Goal: Transaction & Acquisition: Book appointment/travel/reservation

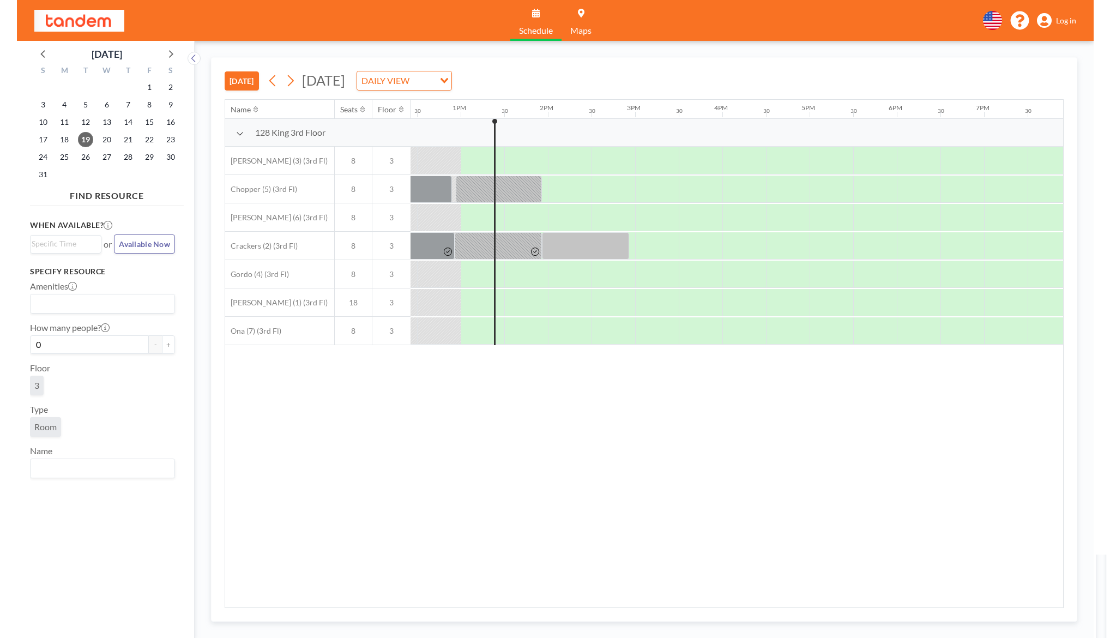
scroll to position [0, 1091]
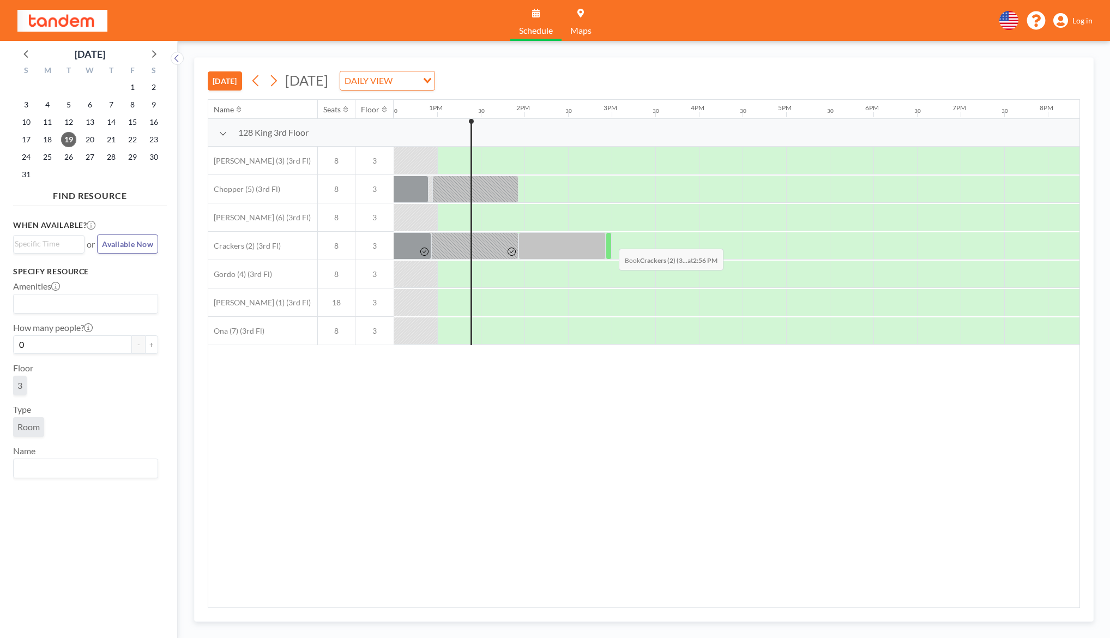
click at [610, 241] on div at bounding box center [609, 245] width 6 height 27
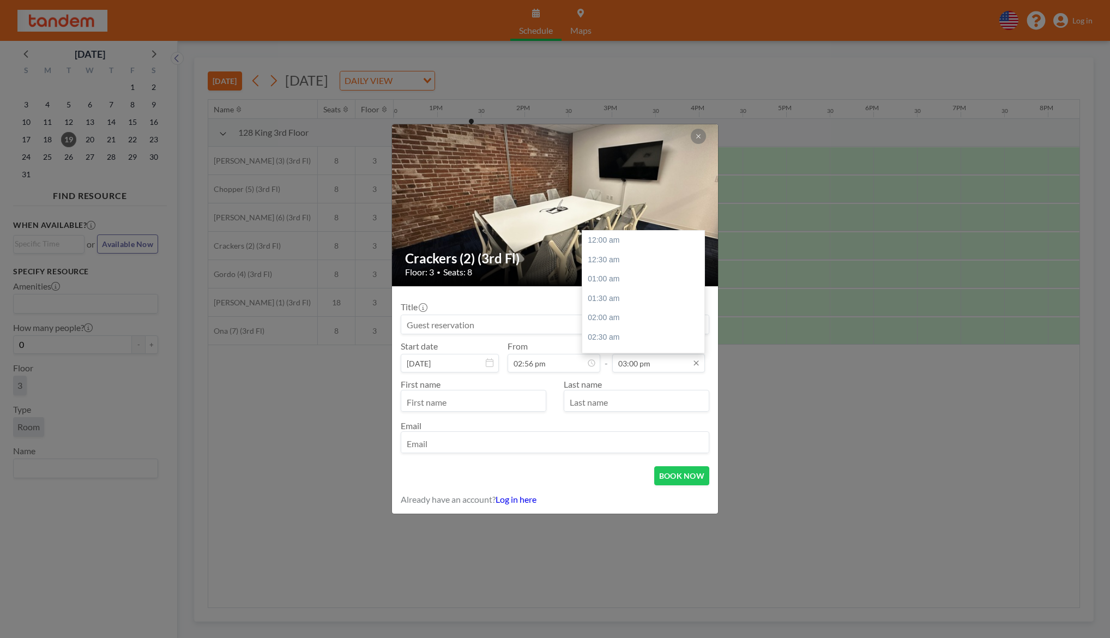
scroll to position [582, 0]
click at [638, 362] on input "03:00 pm" at bounding box center [658, 363] width 93 height 19
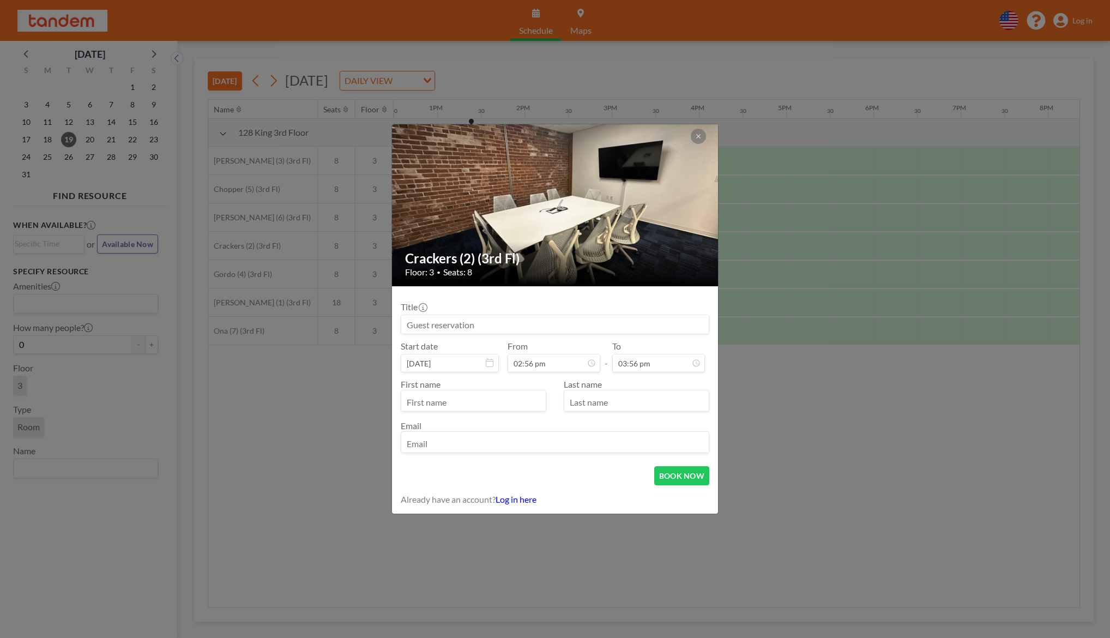
type input "03:56 pm"
click at [443, 398] on input "text" at bounding box center [473, 402] width 145 height 19
type input "[PERSON_NAME]"
type input "m"
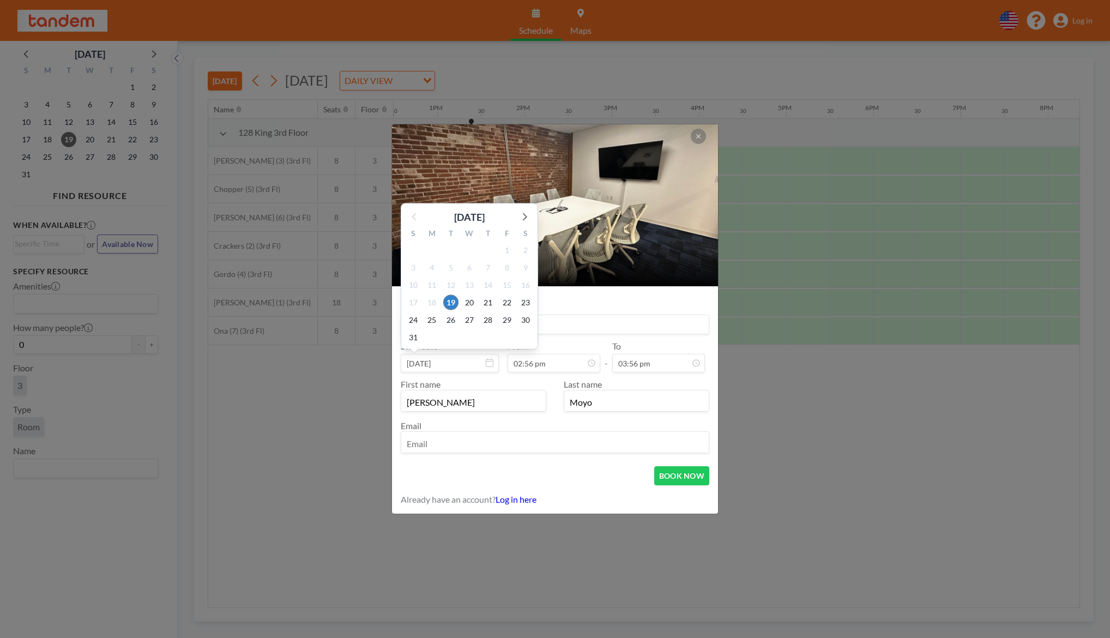
type input "Moyo"
click at [448, 328] on div "2" at bounding box center [451, 336] width 19 height 17
click at [562, 321] on input at bounding box center [555, 324] width 308 height 19
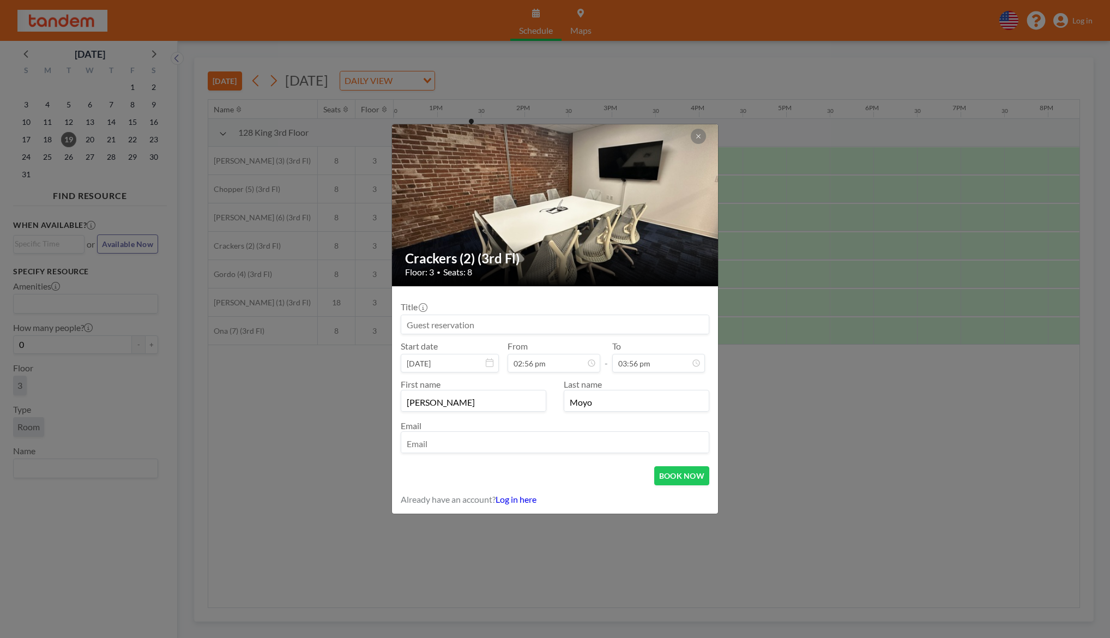
type input "o"
type input "Ocular AI (YC W24)"
click at [509, 440] on input "email" at bounding box center [555, 443] width 308 height 19
type input "[PERSON_NAME][EMAIL_ADDRESS][DOMAIN_NAME]"
drag, startPoint x: 508, startPoint y: 447, endPoint x: 363, endPoint y: 447, distance: 144.5
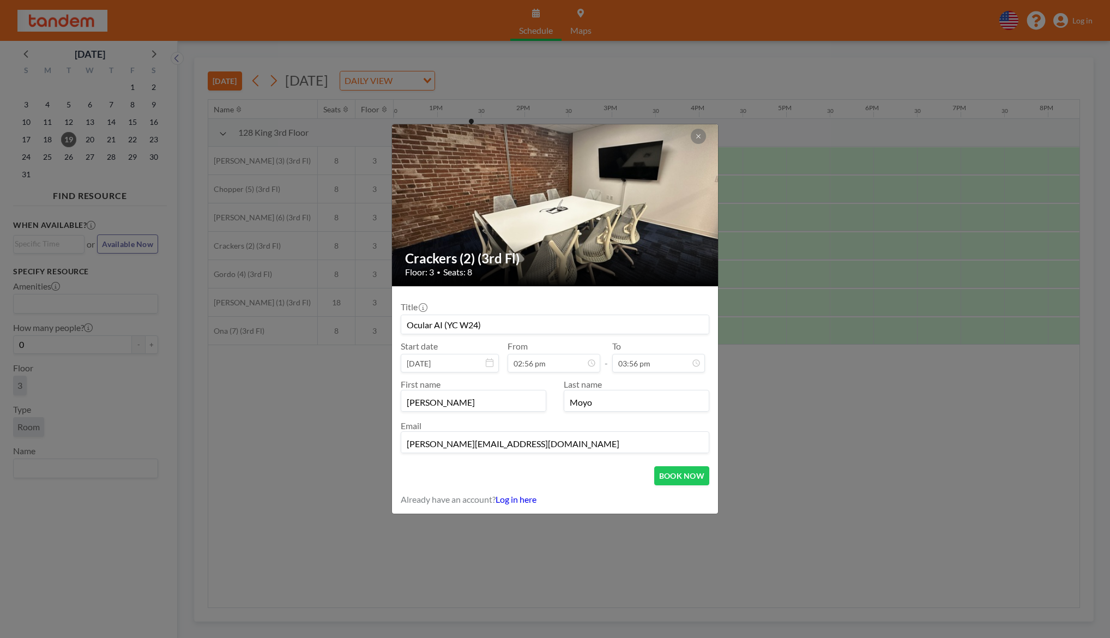
click at [363, 447] on div "Crackers (2) (3rd Fl) Floor: 3 • Seats: 8 Title Ocular AI (YC W24) Start date […" at bounding box center [555, 319] width 1110 height 638
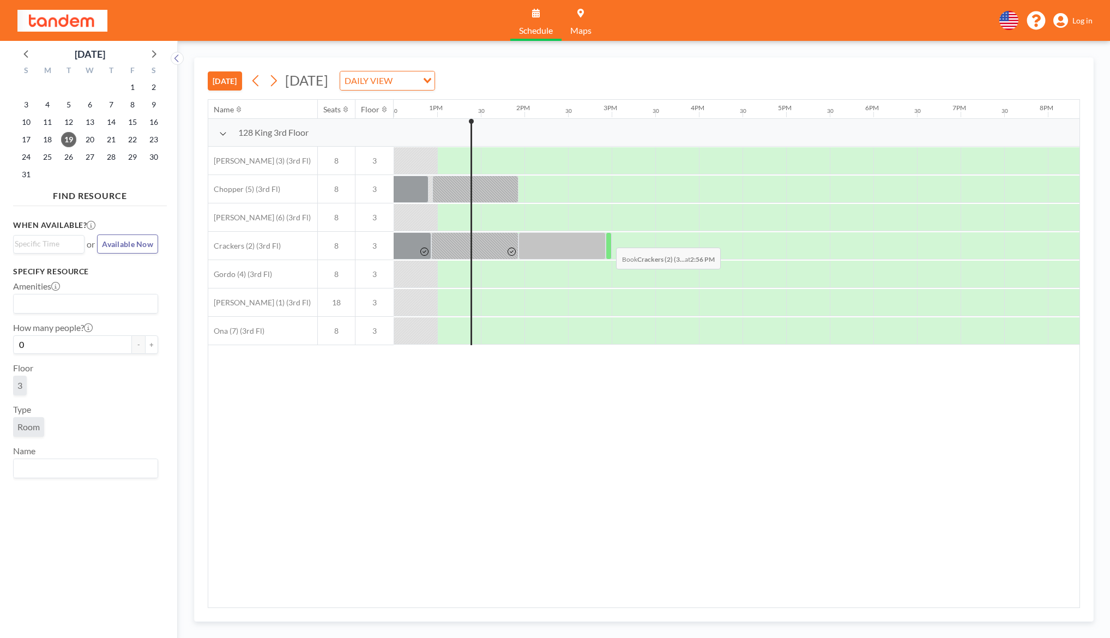
click at [608, 239] on div at bounding box center [609, 245] width 6 height 27
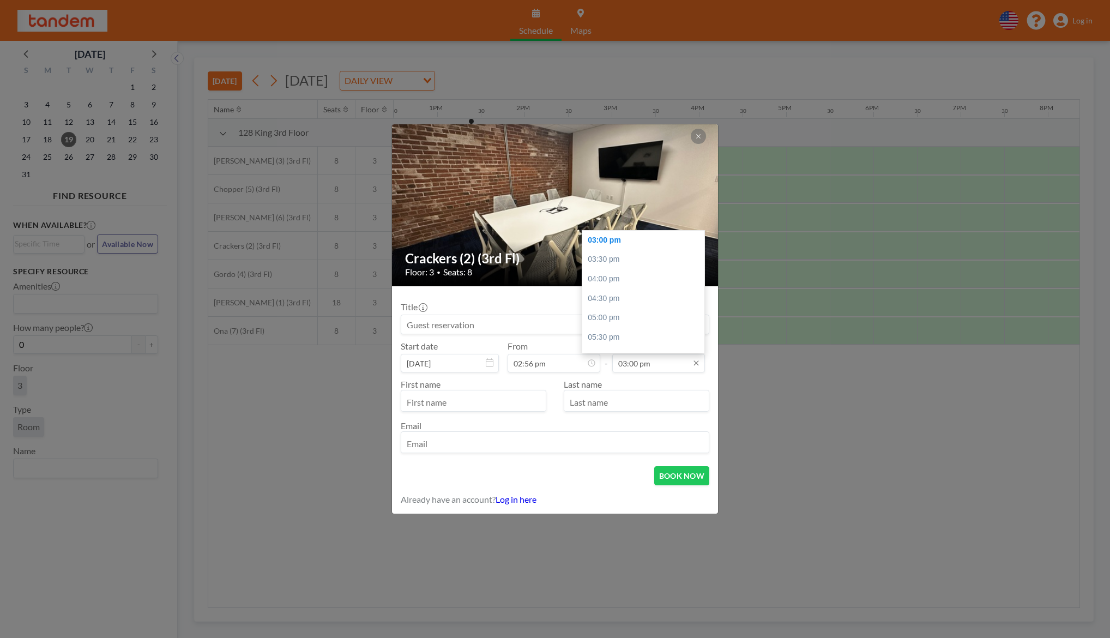
click at [639, 362] on input "03:00 pm" at bounding box center [658, 363] width 93 height 19
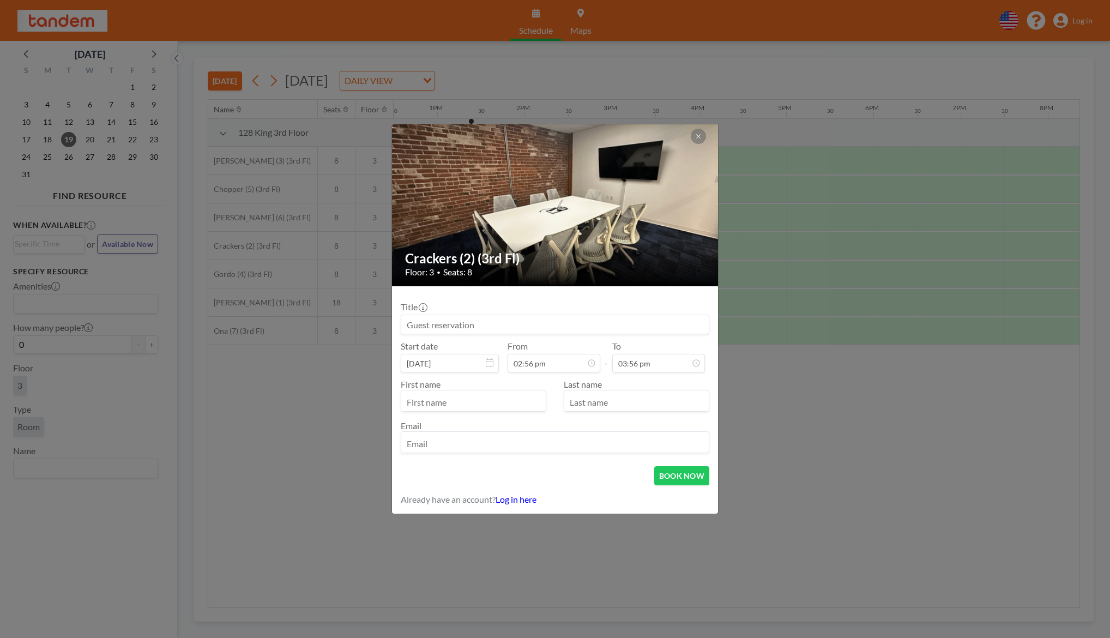
type input "03:56 pm"
click at [578, 437] on input "email" at bounding box center [555, 443] width 308 height 19
paste input "[PHONE_NUMBER]"
type input "[PHONE_NUMBER]"
type input "[PERSON_NAME][EMAIL_ADDRESS][DOMAIN_NAME]"
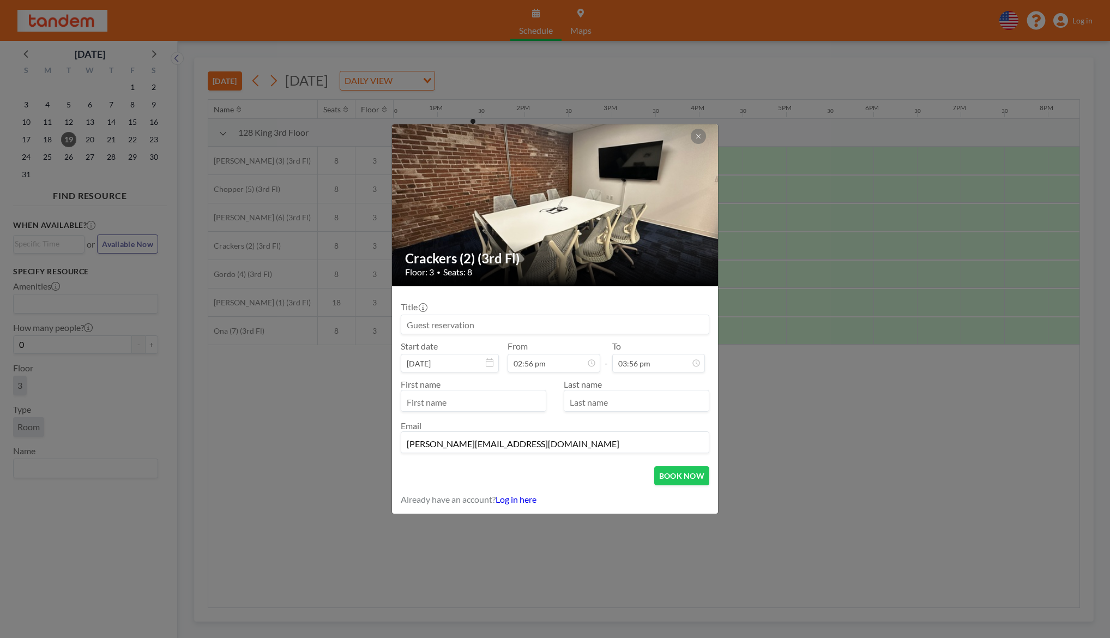
click at [573, 328] on input at bounding box center [555, 324] width 308 height 19
type input "o"
type input "Ocular AI (YC W24)"
click at [486, 397] on input "text" at bounding box center [473, 402] width 145 height 19
type input "m"
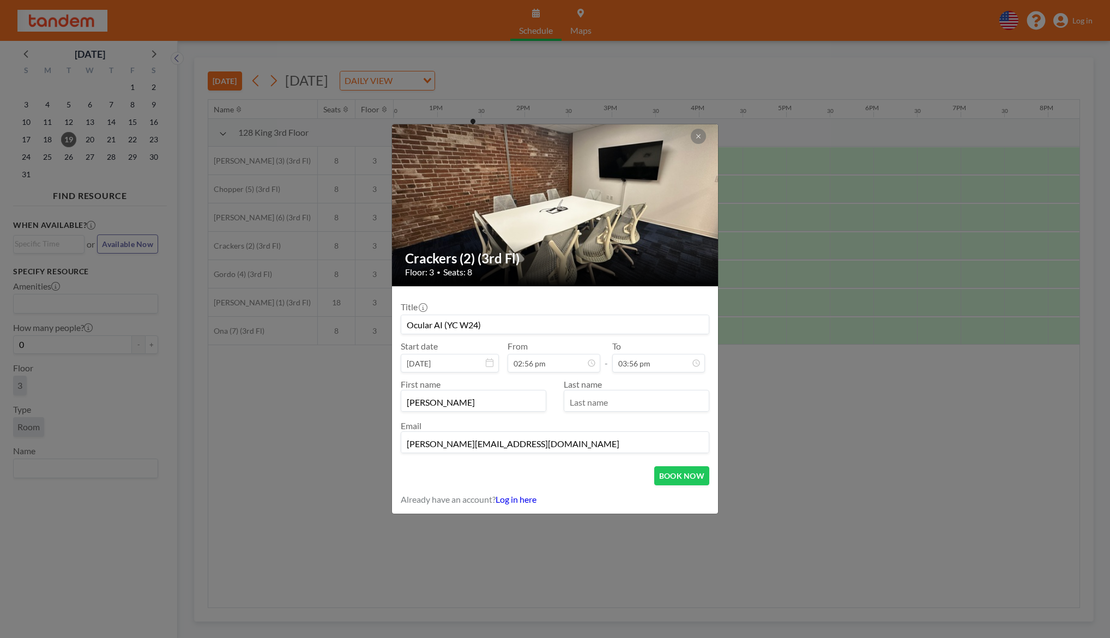
type input "[PERSON_NAME]"
type input "Moyo"
click at [685, 474] on button "BOOK NOW" at bounding box center [681, 475] width 55 height 19
